Goal: Information Seeking & Learning: Learn about a topic

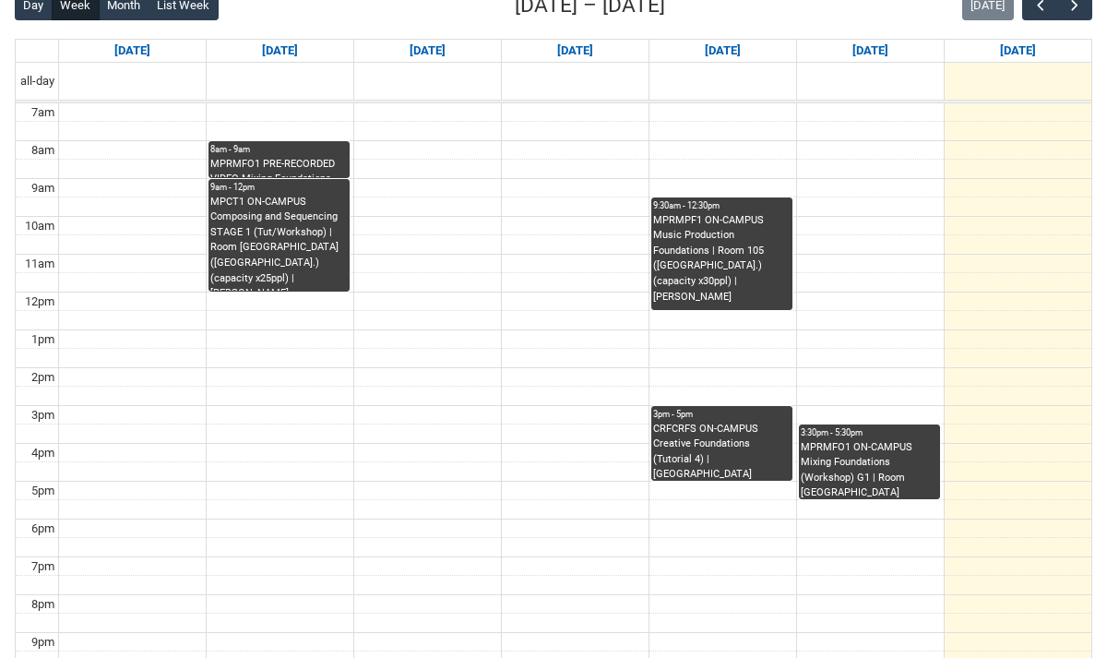
scroll to position [499, 0]
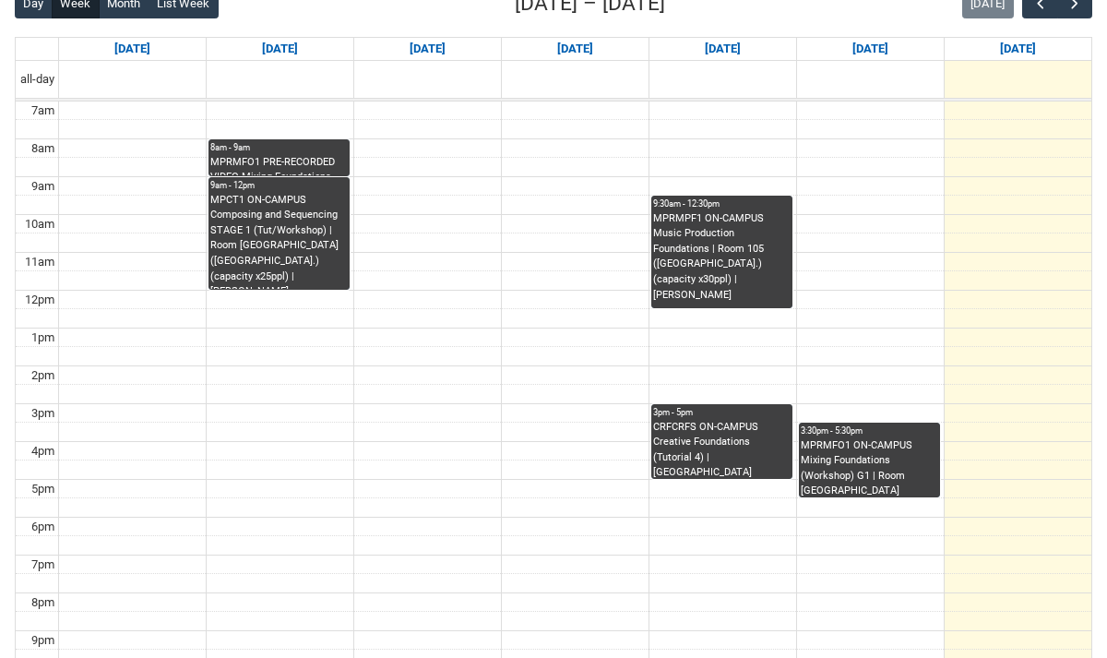
click at [285, 155] on div "MPRMFO1 PRE-RECORDED VIDEO Mixing Foundations (Lecture/Tut) | Online | Benjamin…" at bounding box center [278, 165] width 137 height 20
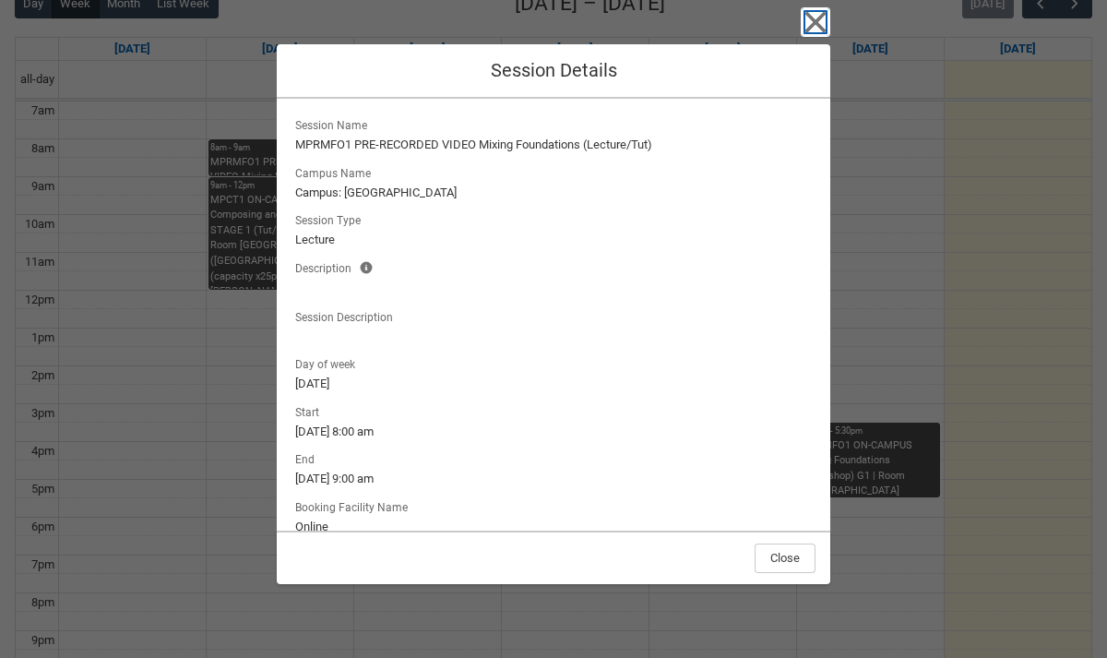
click at [824, 17] on icon "button" at bounding box center [815, 22] width 30 height 30
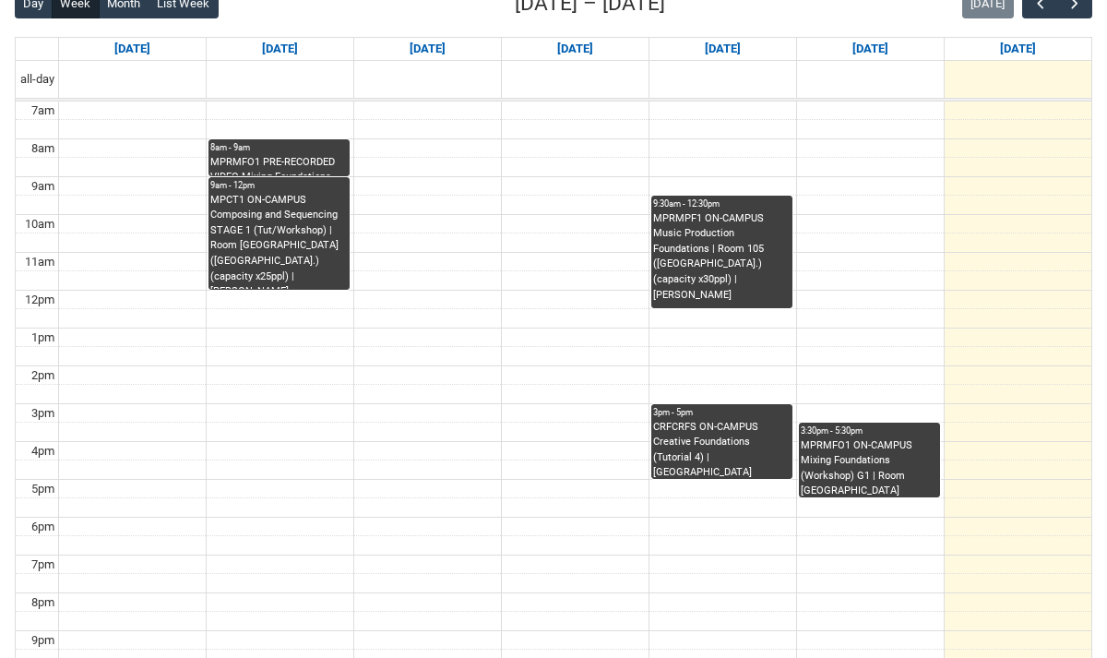
click at [293, 161] on div "MPRMFO1 PRE-RECORDED VIDEO Mixing Foundations (Lecture/Tut) | Online | Benjamin…" at bounding box center [278, 165] width 137 height 20
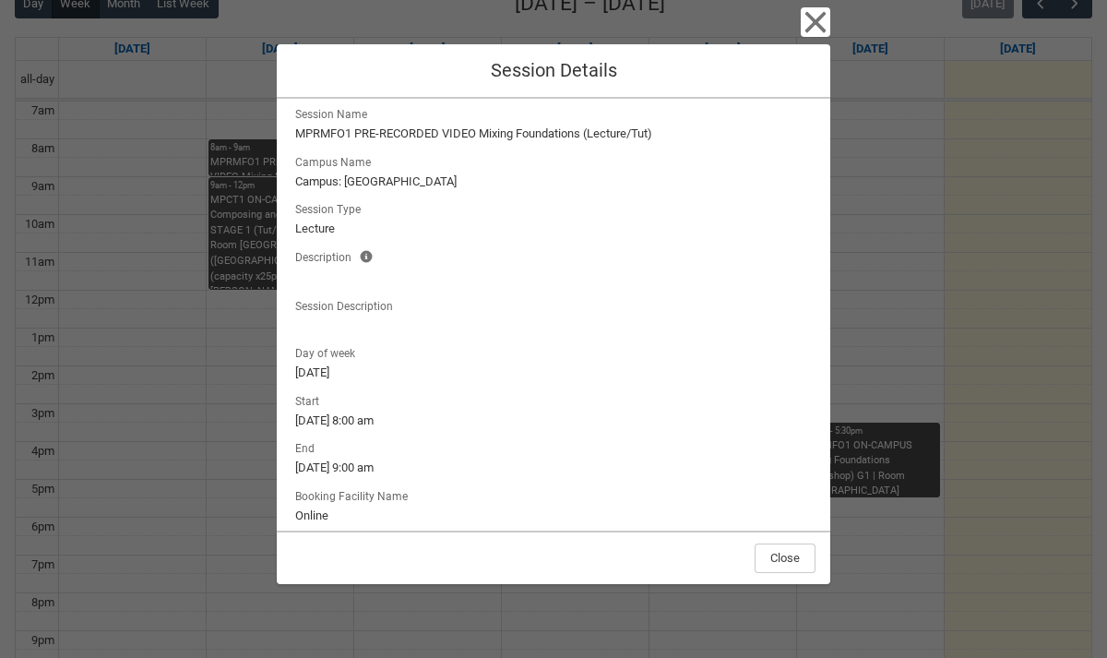
scroll to position [0, 0]
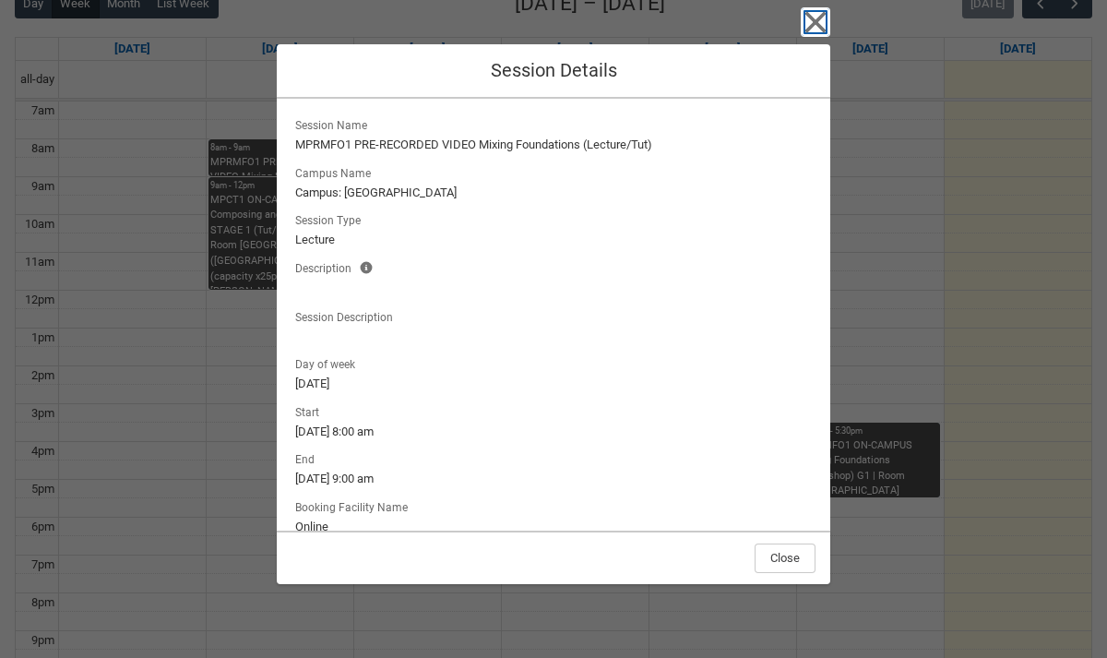
click at [823, 32] on icon "button" at bounding box center [815, 22] width 30 height 30
